Goal: Task Accomplishment & Management: Use online tool/utility

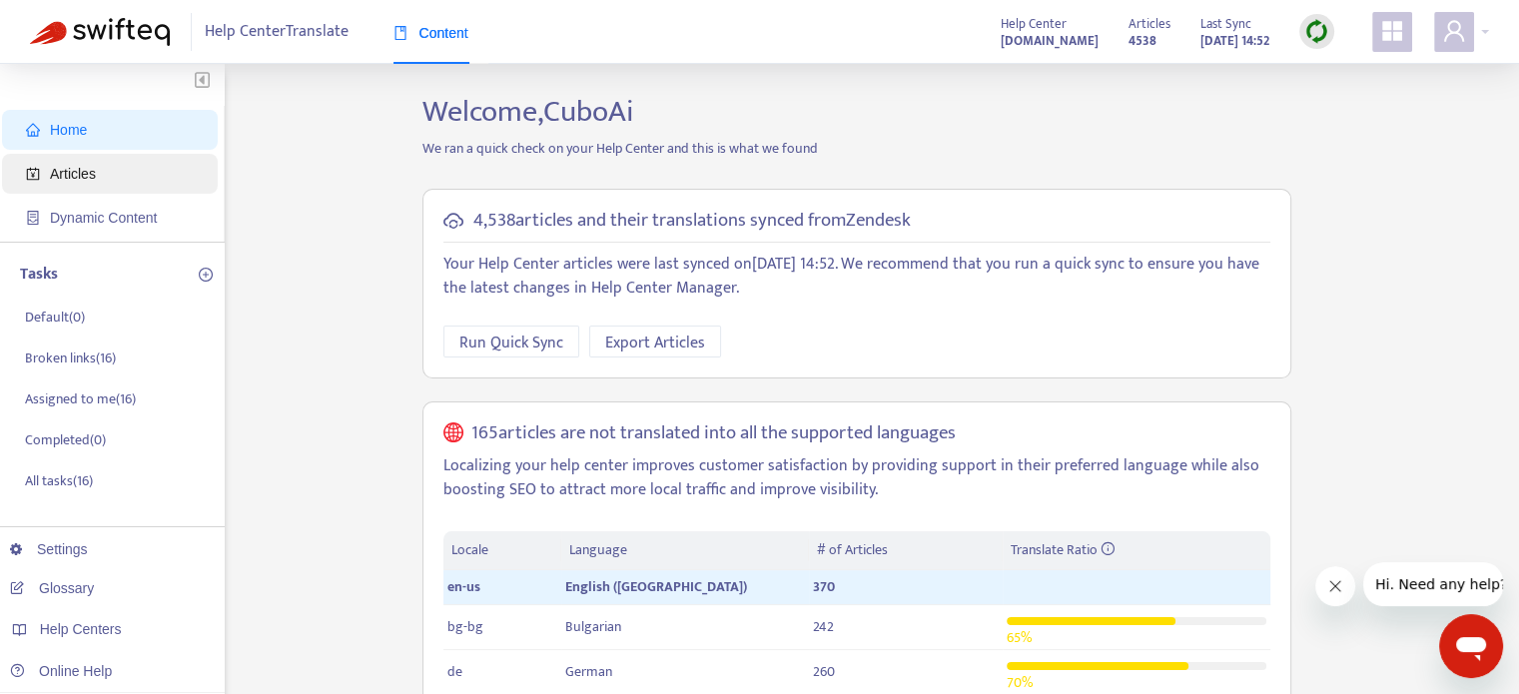
click at [63, 171] on span "Articles" at bounding box center [73, 174] width 46 height 16
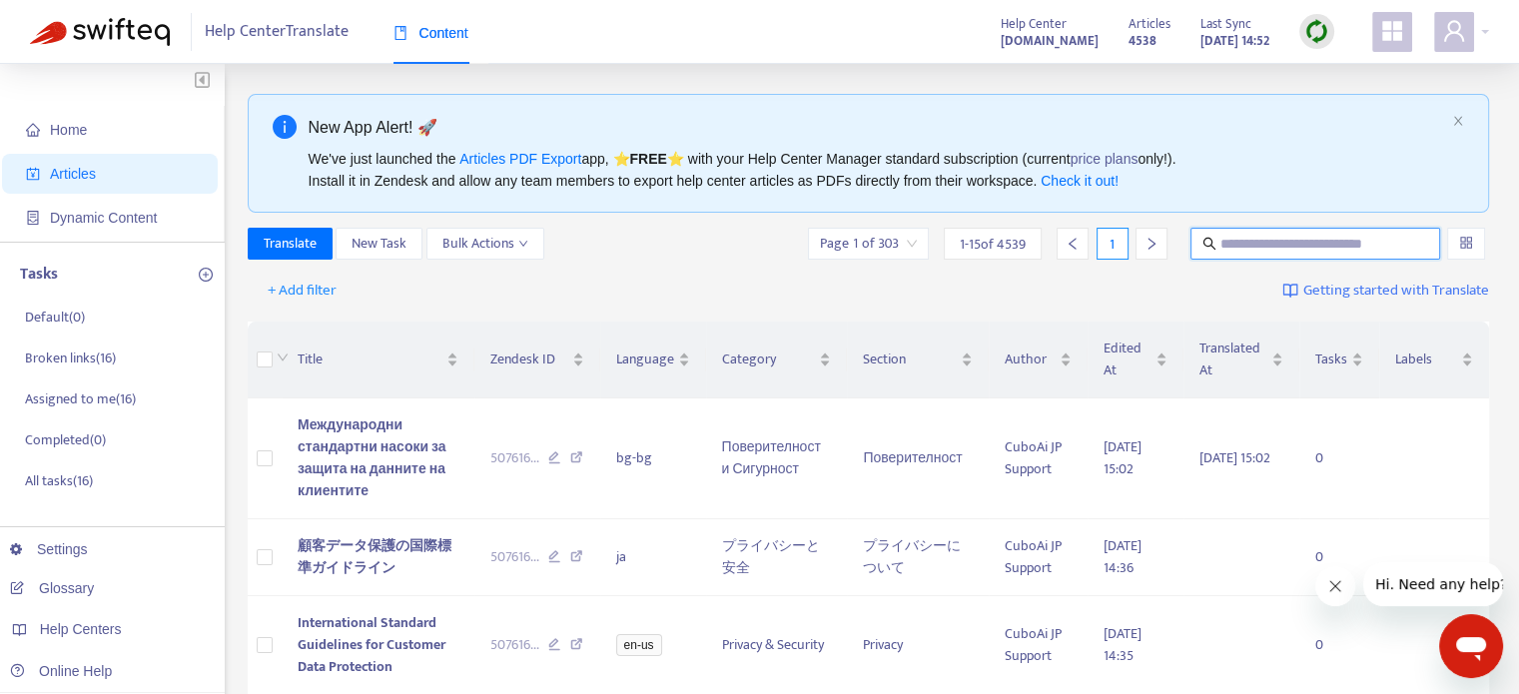
paste input "**********"
click at [1314, 239] on input "**********" at bounding box center [1316, 244] width 192 height 22
type input "**********"
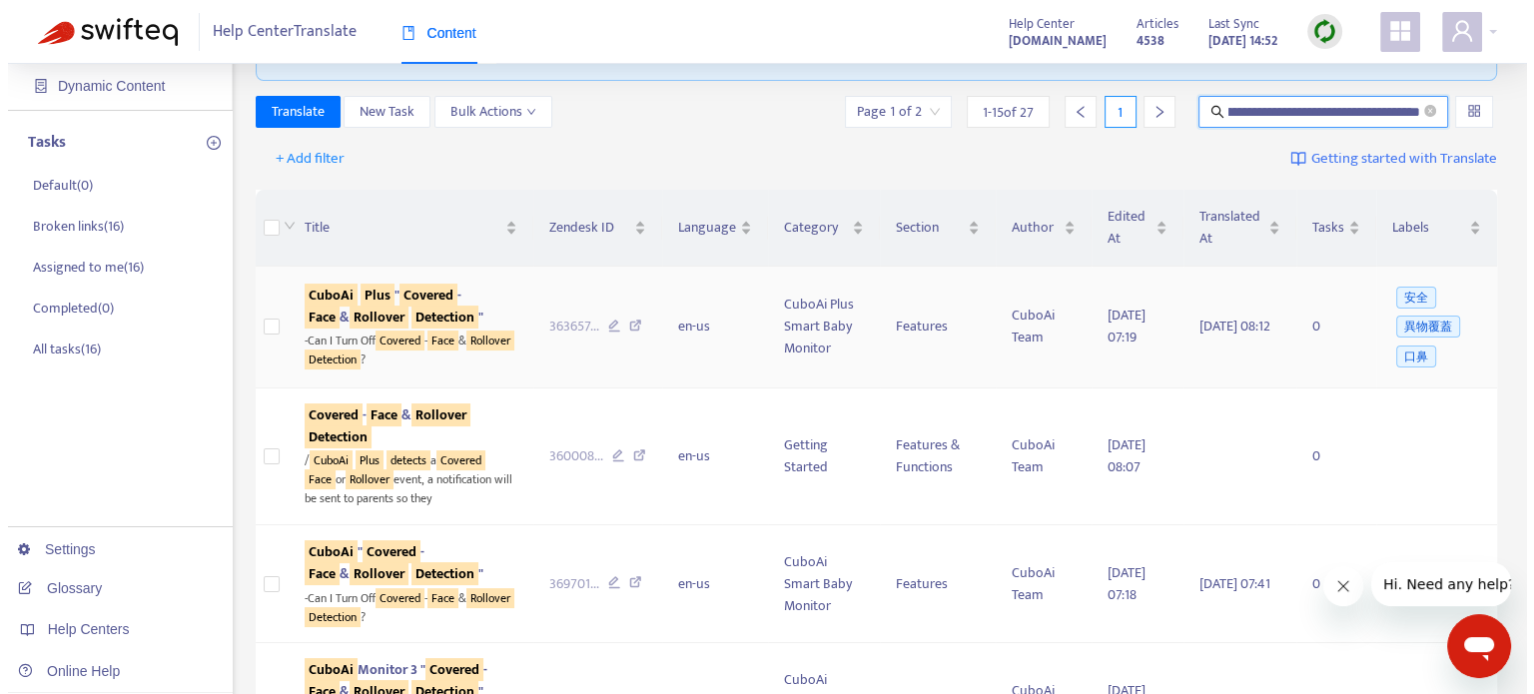
scroll to position [0, 0]
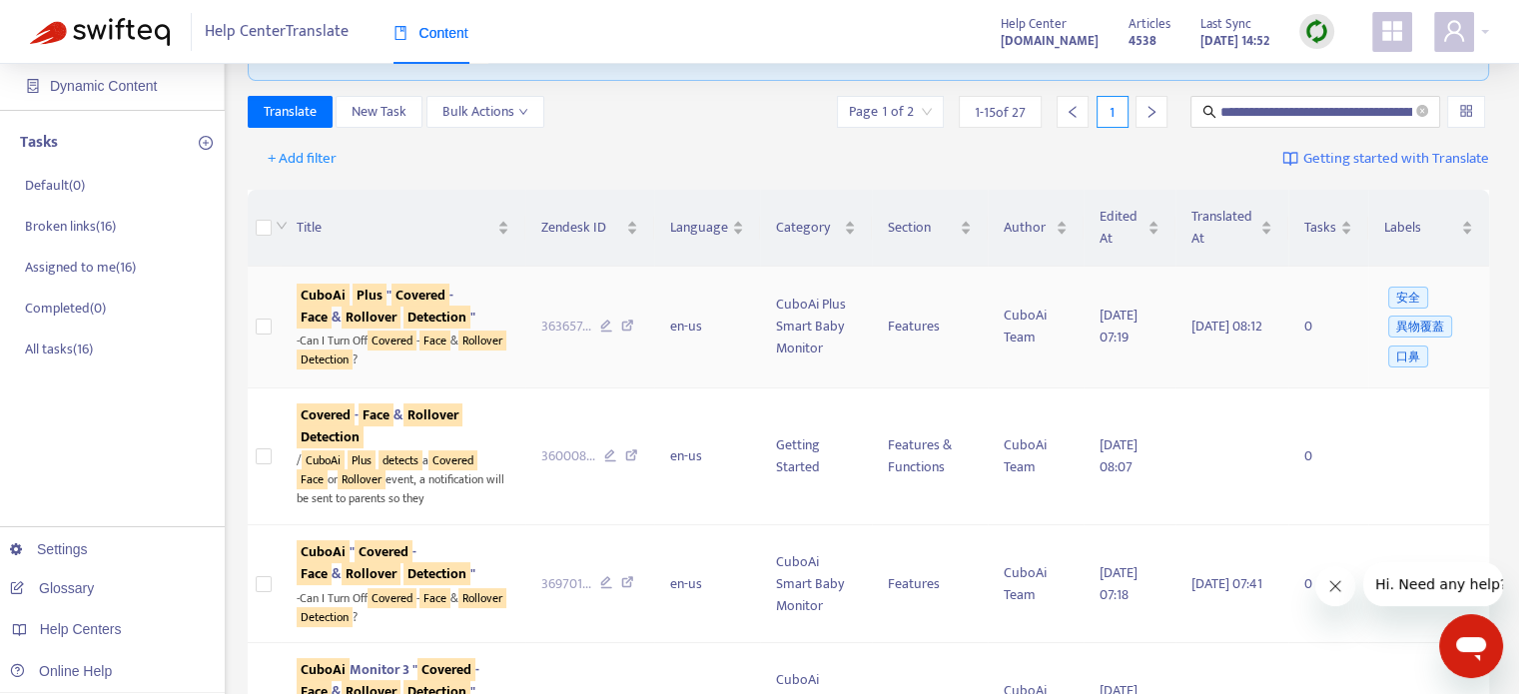
click at [276, 332] on td at bounding box center [265, 328] width 34 height 122
click at [249, 330] on td at bounding box center [265, 328] width 34 height 122
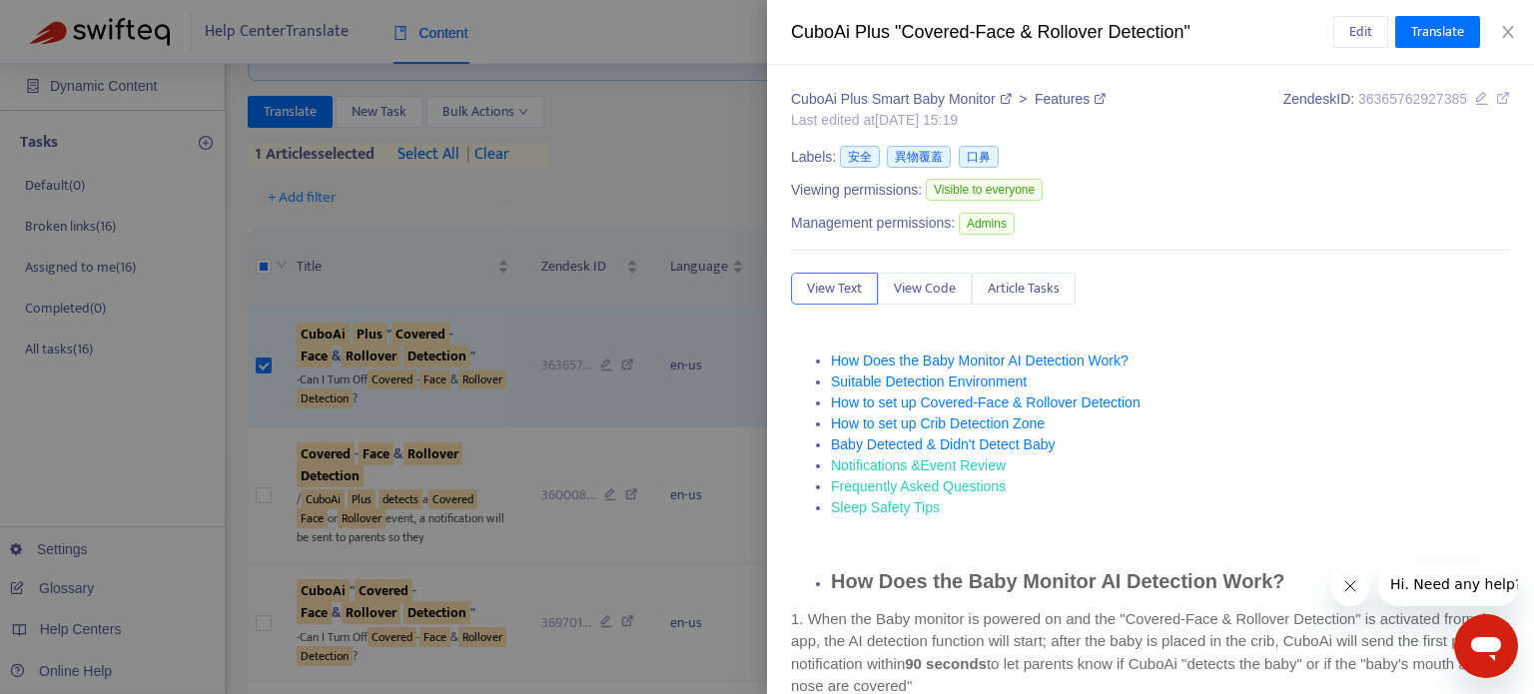
click at [585, 259] on div at bounding box center [767, 347] width 1534 height 694
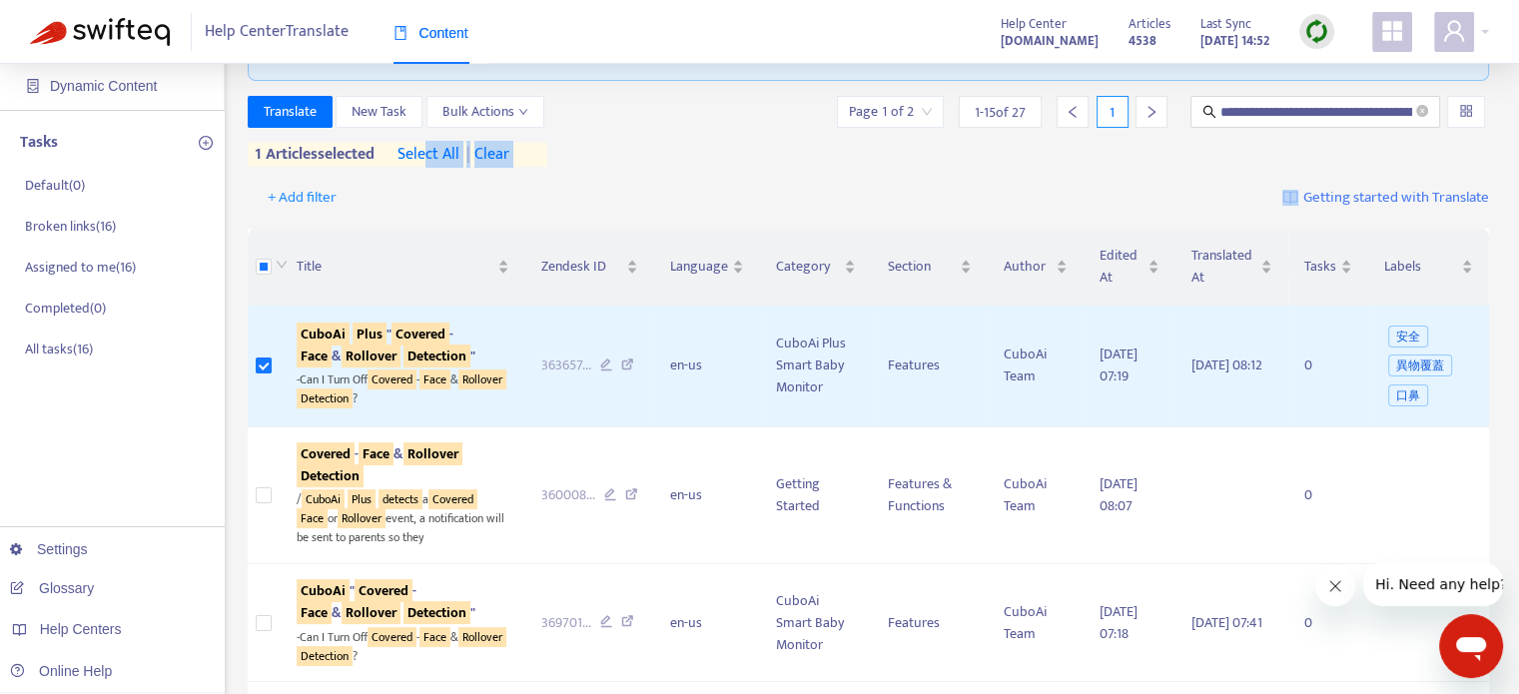
drag, startPoint x: 432, startPoint y: 159, endPoint x: 373, endPoint y: 219, distance: 84.0
click at [373, 219] on div "+ Add filter Getting started with Translate" at bounding box center [869, 198] width 1242 height 47
click at [292, 110] on span "Translate" at bounding box center [290, 112] width 53 height 22
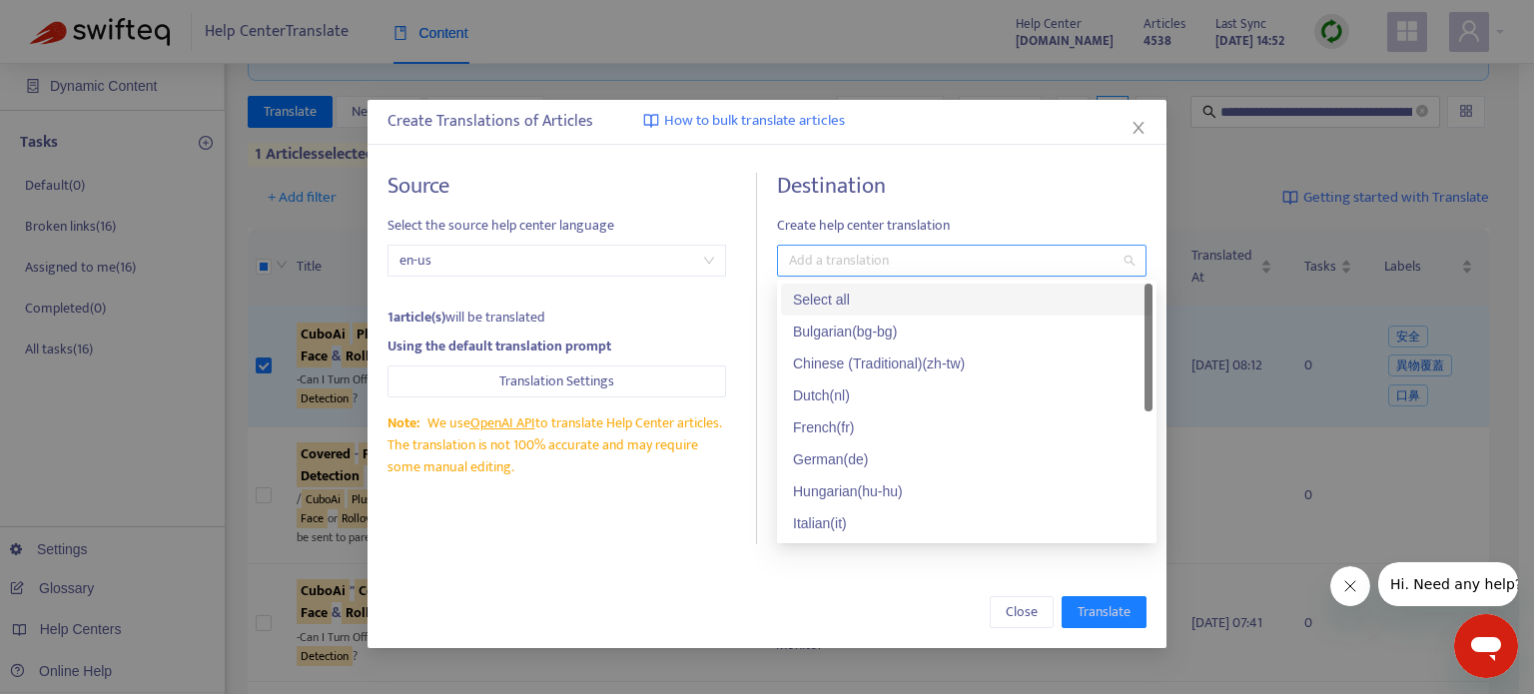
click at [873, 259] on div at bounding box center [951, 261] width 339 height 24
click at [889, 306] on div "Select all" at bounding box center [966, 300] width 347 height 22
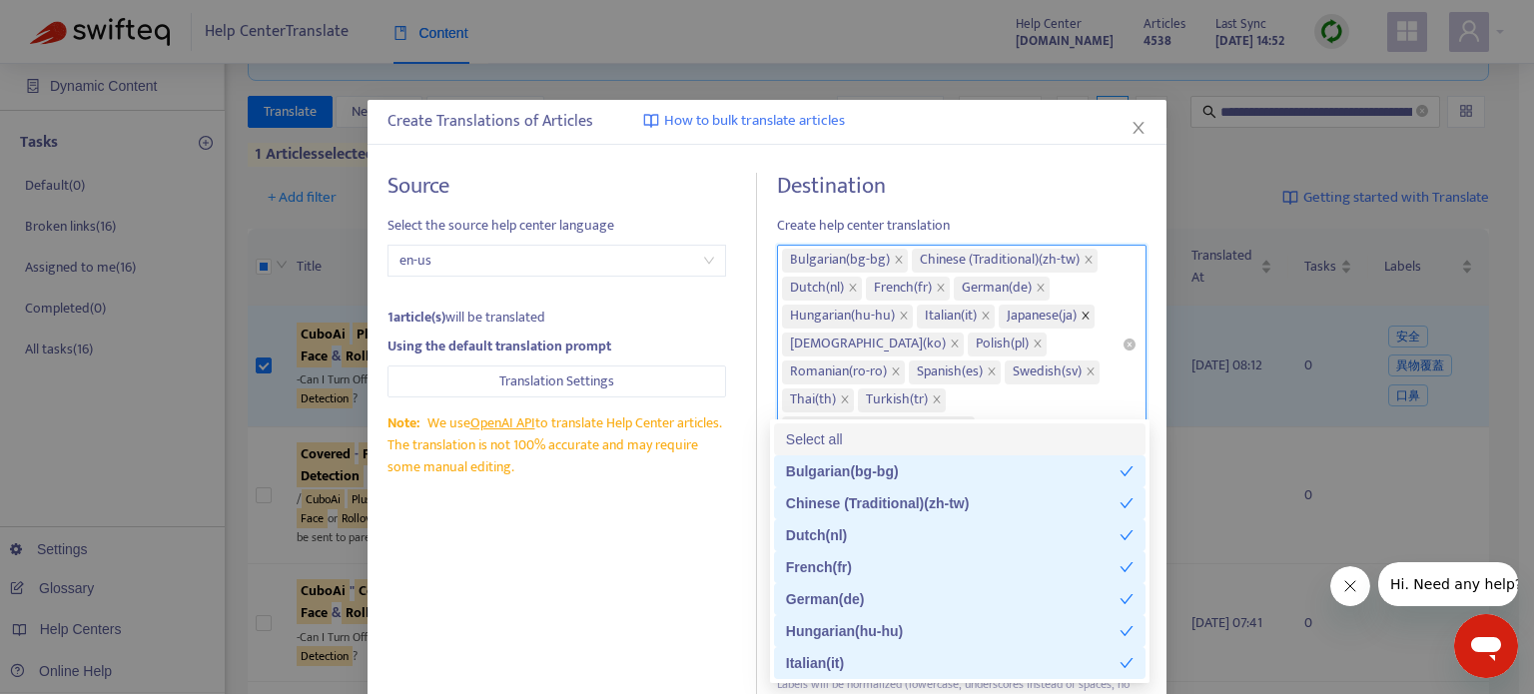
click at [1090, 308] on span at bounding box center [1085, 317] width 10 height 24
click at [1083, 263] on icon "close" at bounding box center [1088, 260] width 10 height 10
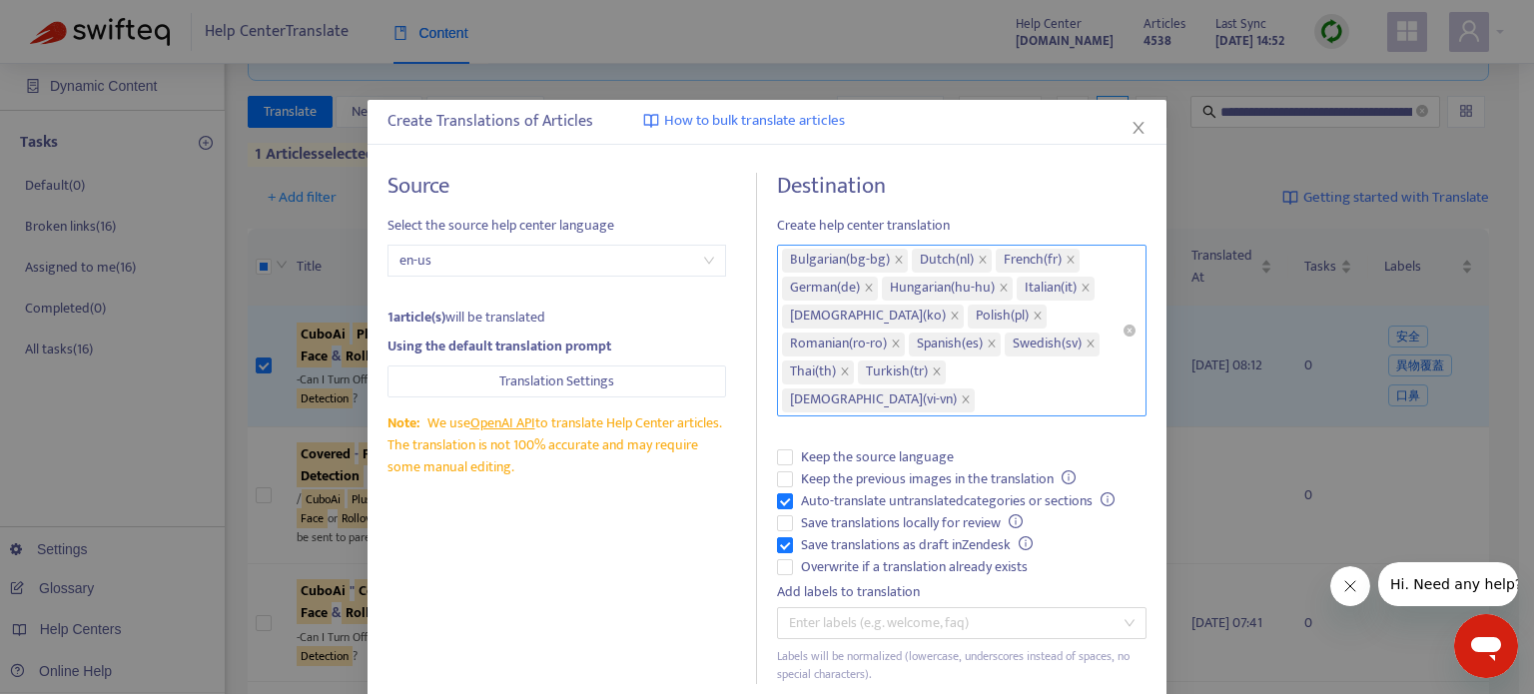
click at [1068, 190] on h4 "Destination" at bounding box center [961, 186] width 369 height 27
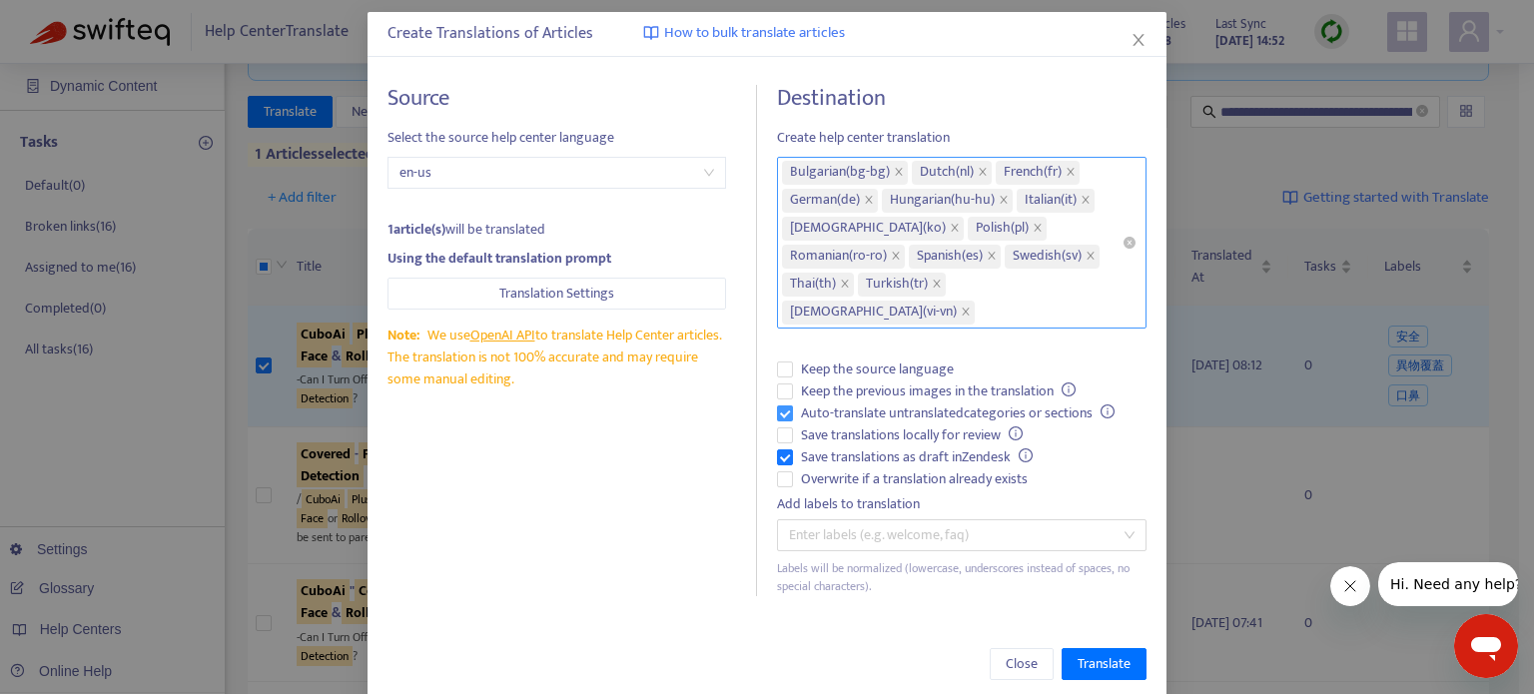
click at [779, 402] on label "Auto-translate untranslated categories or sections" at bounding box center [961, 413] width 369 height 22
click at [1106, 653] on span "Translate" at bounding box center [1103, 664] width 53 height 22
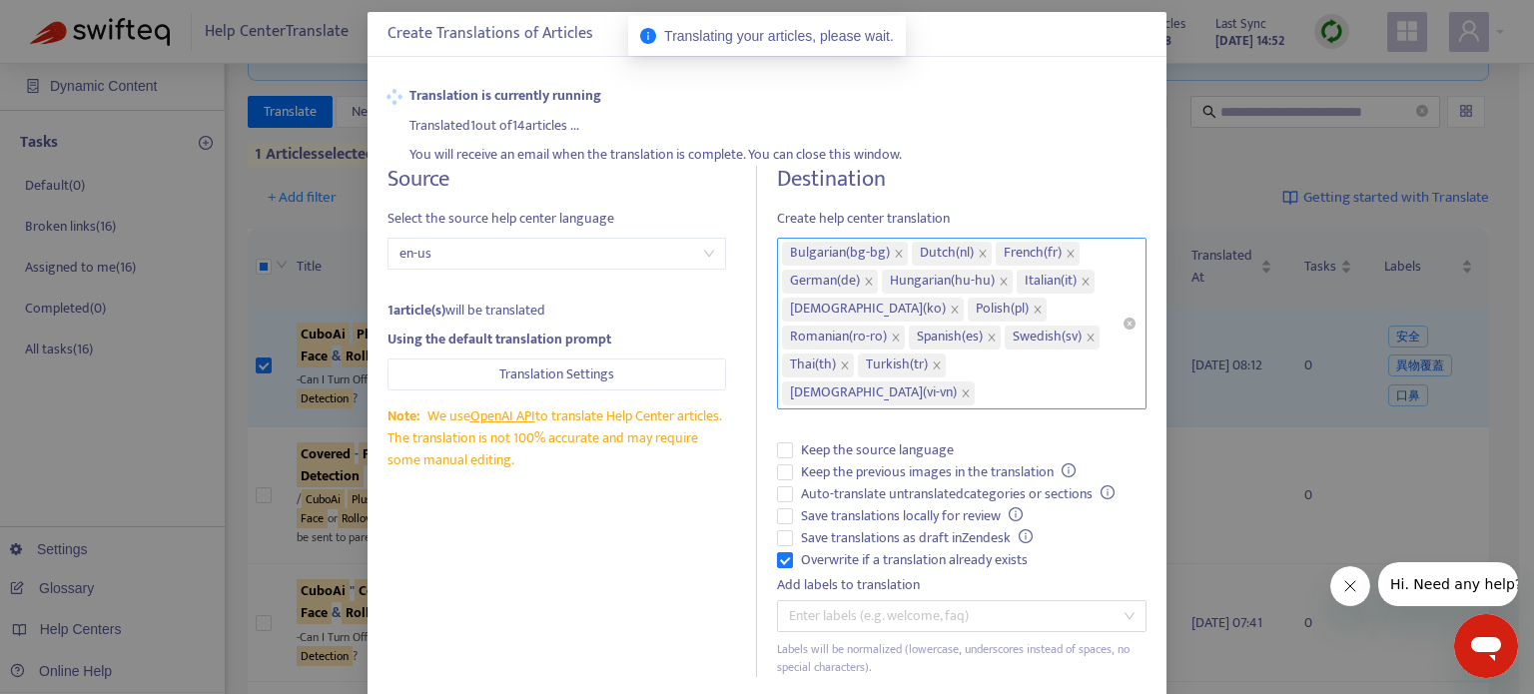
scroll to position [0, 0]
